Goal: Task Accomplishment & Management: Use online tool/utility

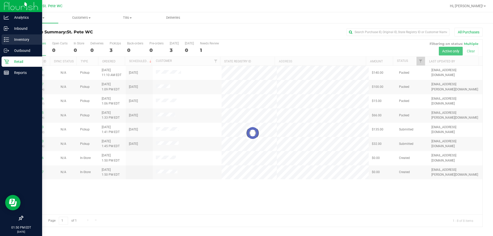
click at [9, 38] on p "Inventory" at bounding box center [24, 39] width 31 height 6
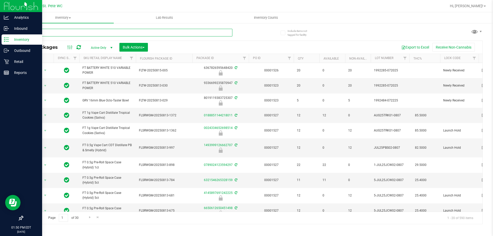
click at [55, 31] on input "text" at bounding box center [128, 33] width 210 height 8
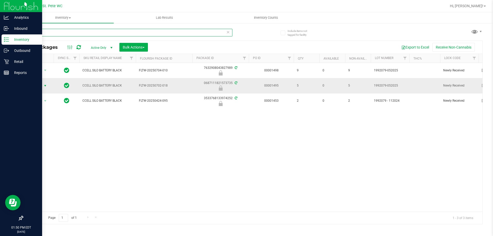
type input "silo"
click at [45, 87] on span "select" at bounding box center [45, 86] width 4 height 4
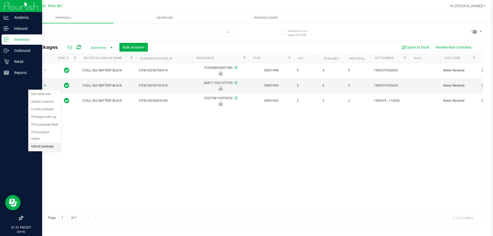
click at [36, 143] on li "Unlock package" at bounding box center [44, 147] width 33 height 8
